Goal: Navigation & Orientation: Find specific page/section

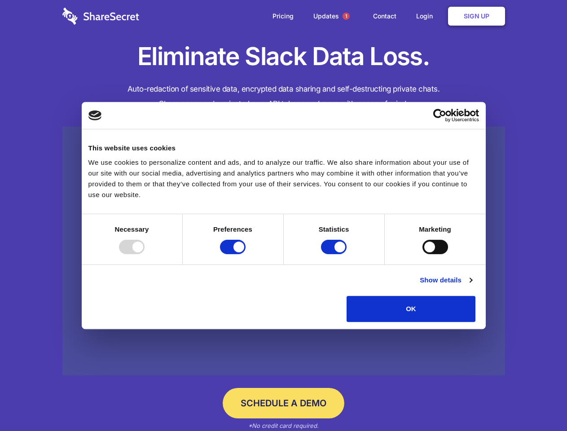
click at [145, 254] on div at bounding box center [132, 247] width 26 height 14
click at [246, 254] on input "Preferences" at bounding box center [233, 247] width 26 height 14
checkbox input "false"
click at [335, 254] on input "Statistics" at bounding box center [334, 247] width 26 height 14
checkbox input "false"
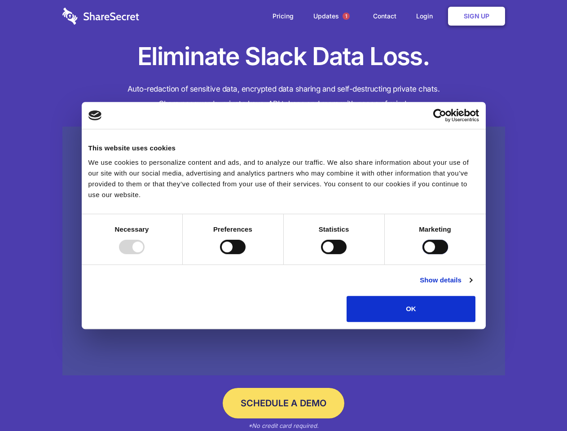
click at [423, 254] on input "Marketing" at bounding box center [436, 247] width 26 height 14
checkbox input "true"
click at [472, 286] on link "Show details" at bounding box center [446, 280] width 52 height 11
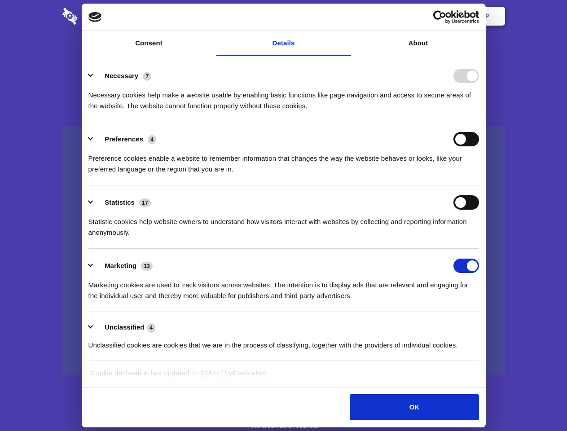
click at [479, 122] on li "Necessary 7 Necessary cookies help make a website usable by enabling basic func…" at bounding box center [283, 90] width 391 height 63
click at [346, 16] on span "1" at bounding box center [346, 16] width 7 height 7
